Goal: Task Accomplishment & Management: Manage account settings

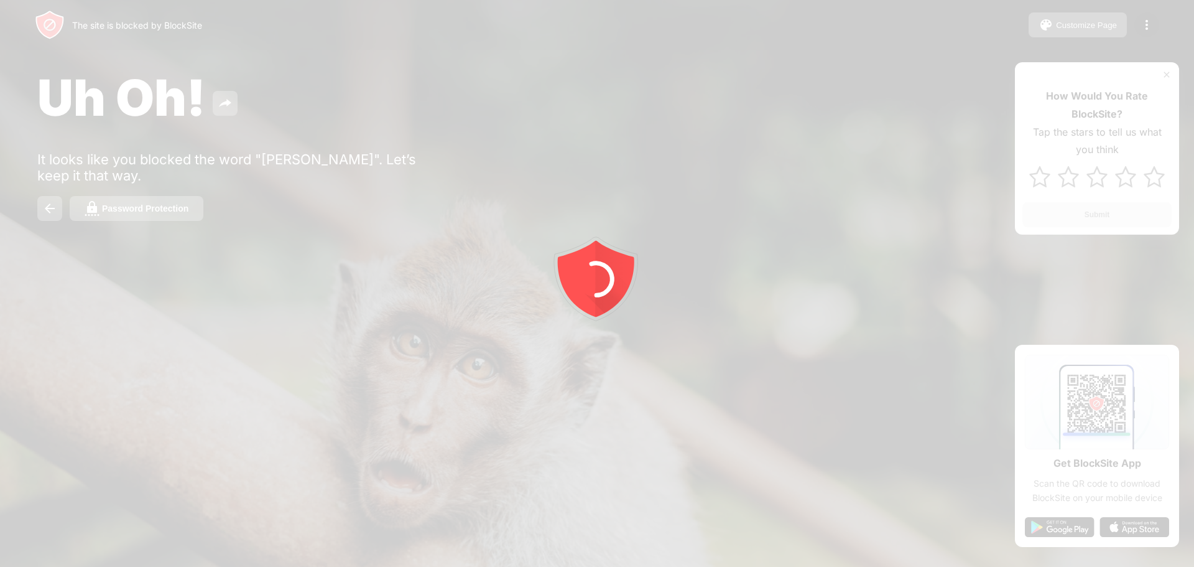
click at [1078, 31] on div at bounding box center [597, 283] width 1194 height 567
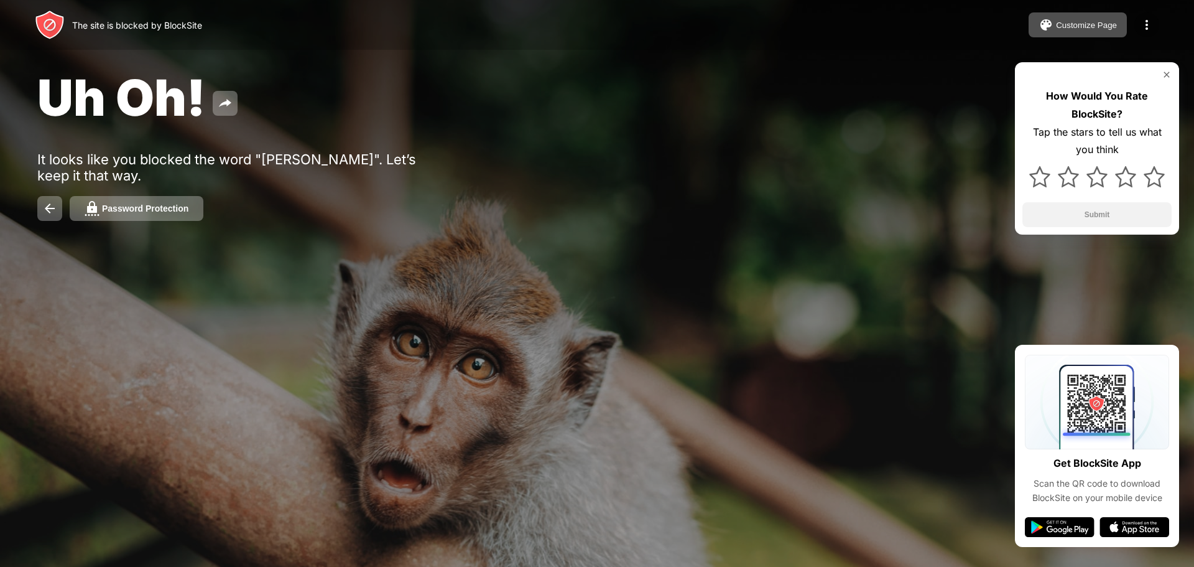
click at [1152, 30] on img at bounding box center [1147, 24] width 15 height 15
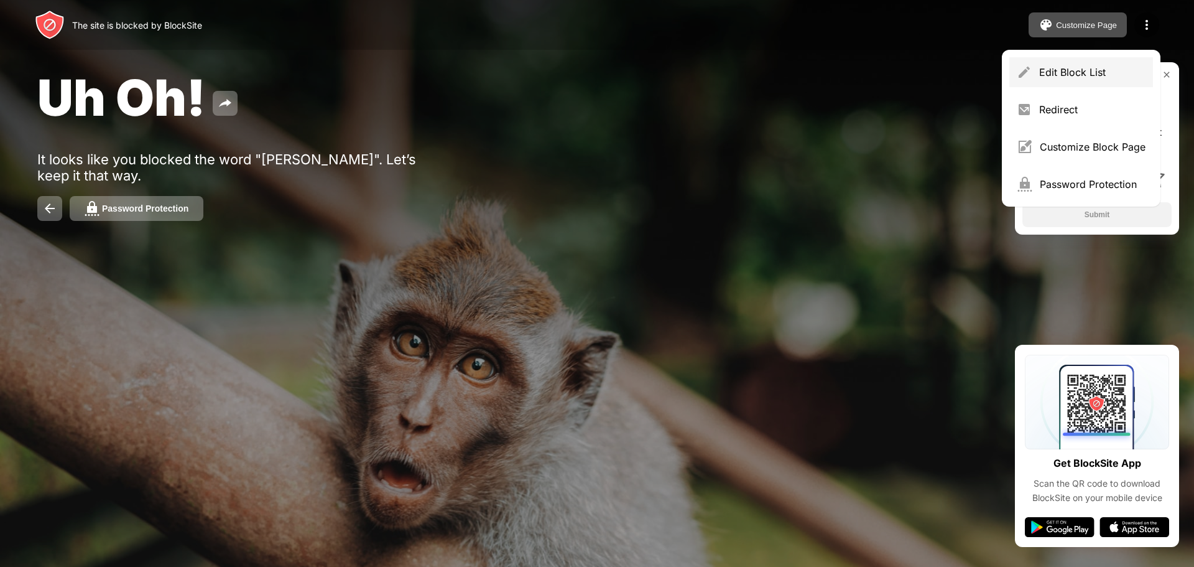
click at [1081, 80] on div "Edit Block List" at bounding box center [1082, 72] width 144 height 30
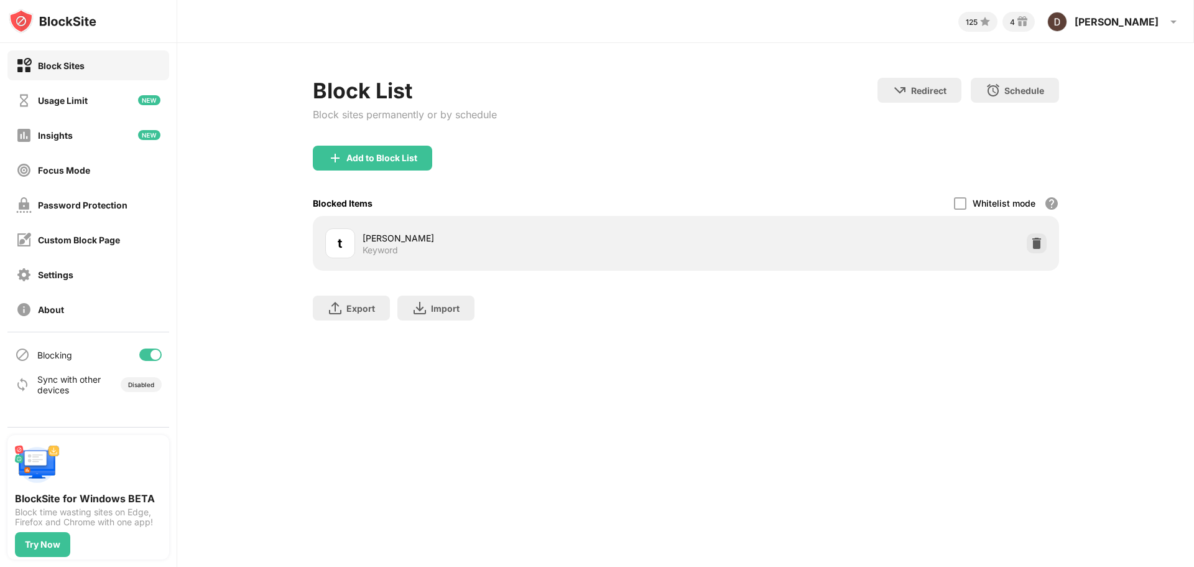
click at [551, 320] on div "Export Export Files (for websites items only) Import Import Files (for websites…" at bounding box center [686, 302] width 747 height 62
